Goal: Transaction & Acquisition: Purchase product/service

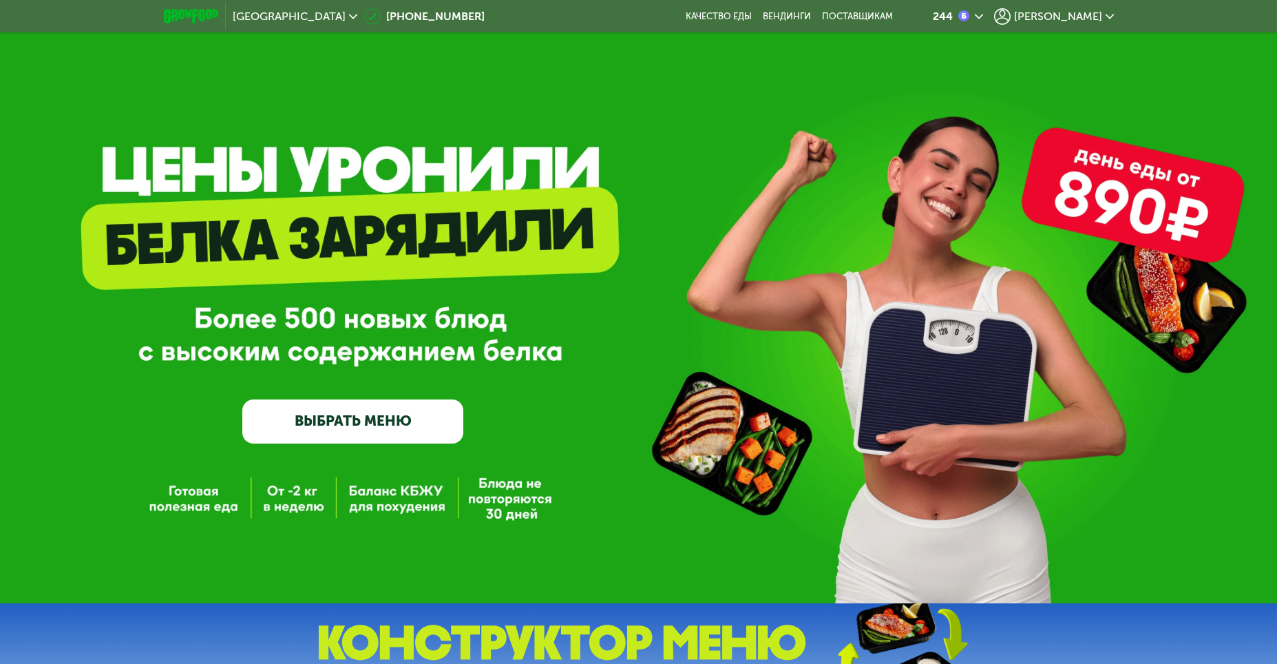
click at [1083, 15] on span "[PERSON_NAME]" at bounding box center [1058, 16] width 88 height 11
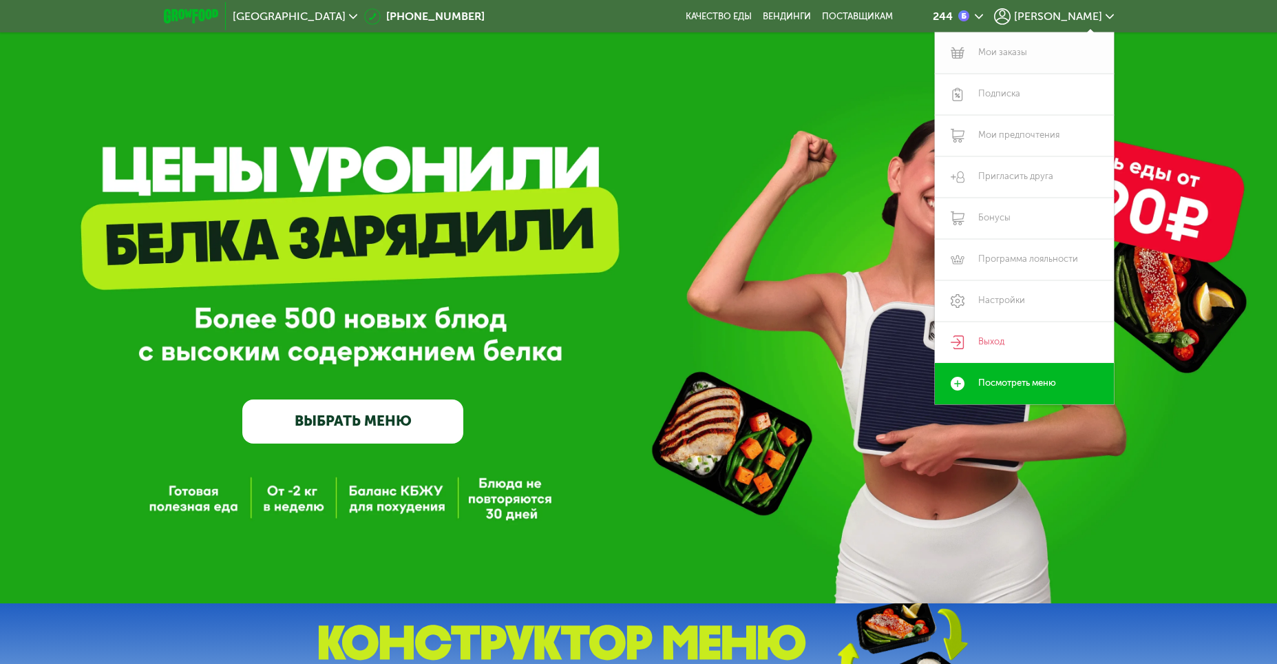
click at [1022, 57] on link "Мои заказы" at bounding box center [1024, 52] width 179 height 41
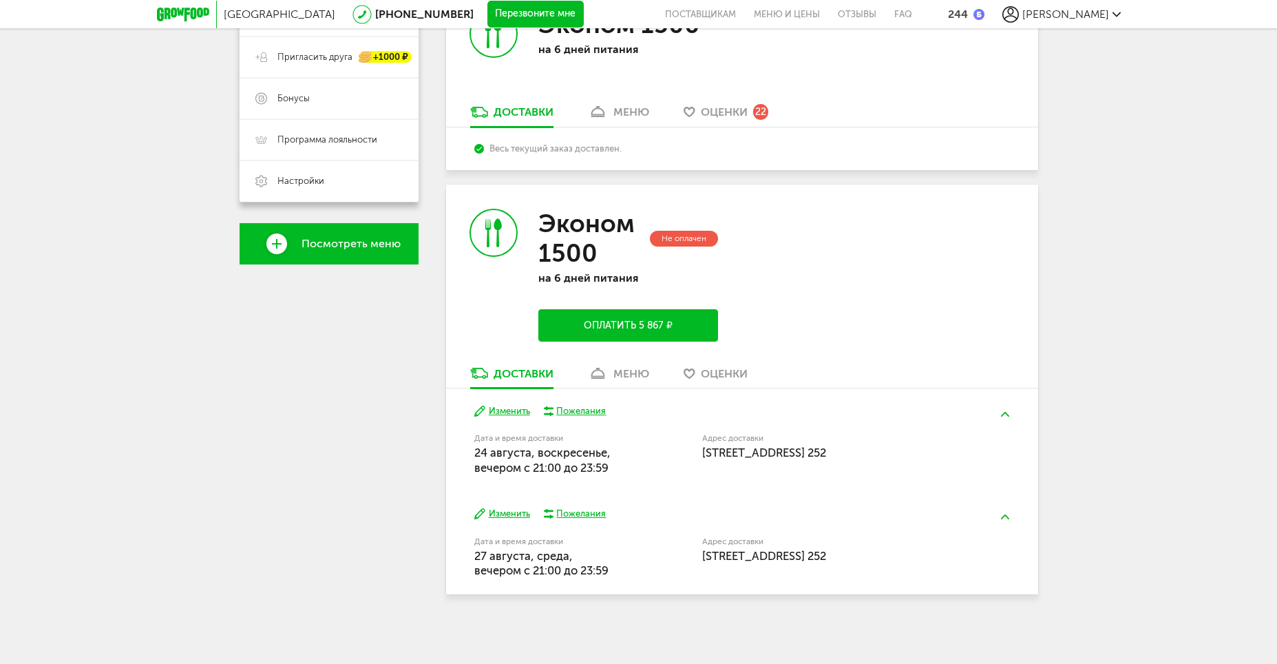
scroll to position [142, 0]
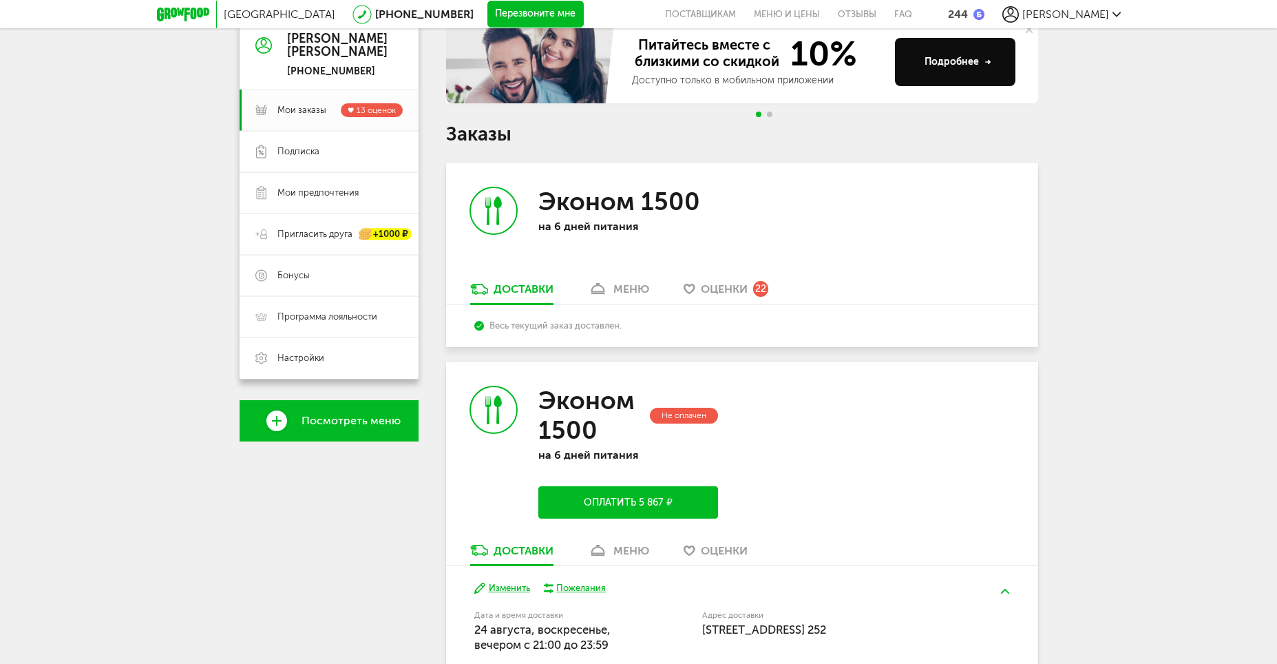
click at [602, 506] on button "Оплатить 5 867 ₽" at bounding box center [627, 502] width 179 height 32
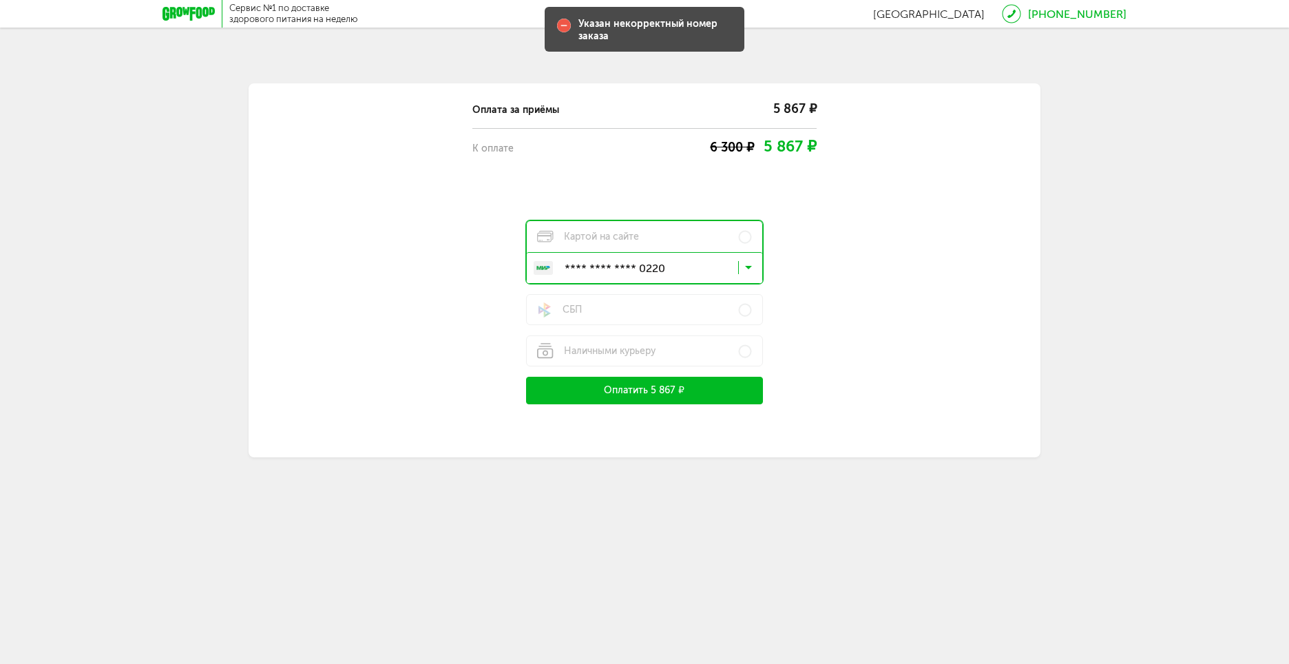
click at [639, 392] on button "Оплатить 5 867 ₽" at bounding box center [644, 391] width 237 height 28
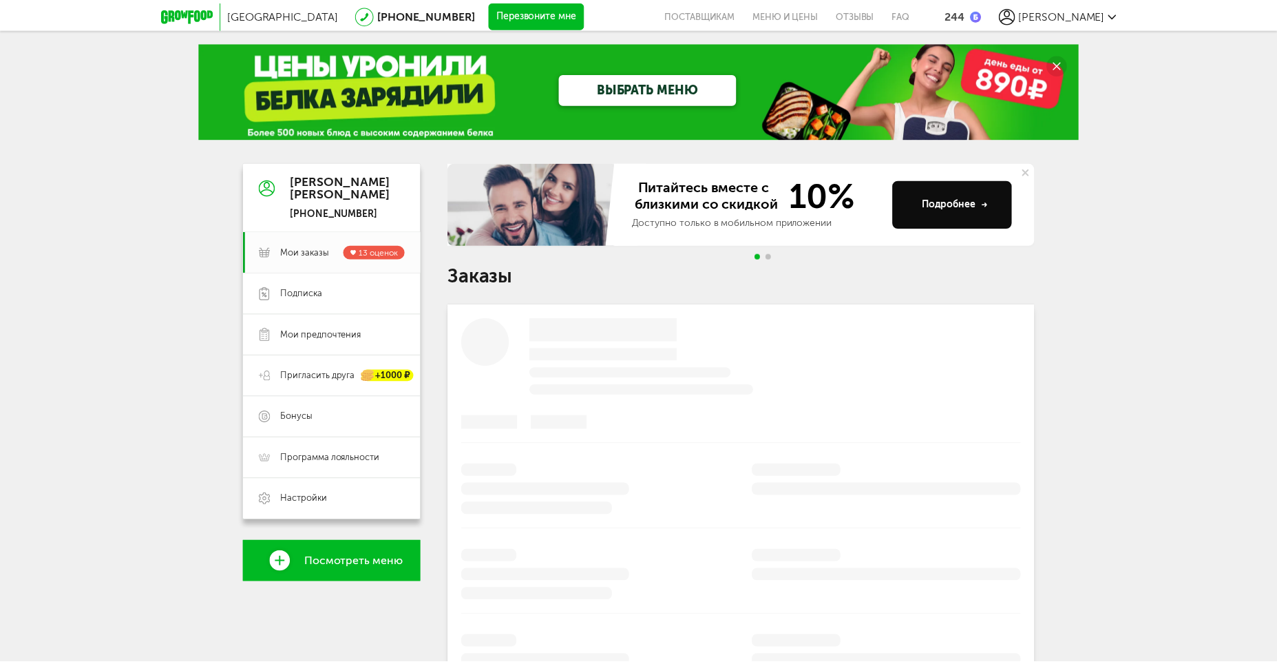
scroll to position [142, 0]
